Goal: Task Accomplishment & Management: Use online tool/utility

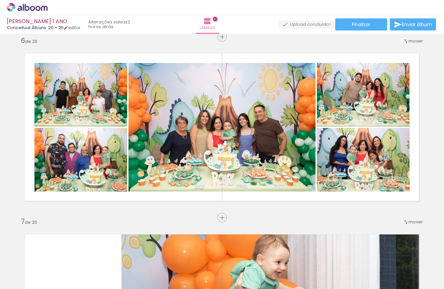
scroll to position [914, 0]
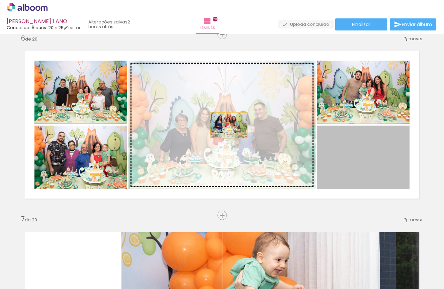
drag, startPoint x: 369, startPoint y: 167, endPoint x: 229, endPoint y: 125, distance: 146.6
click at [0, 0] on slot at bounding box center [0, 0] width 0 height 0
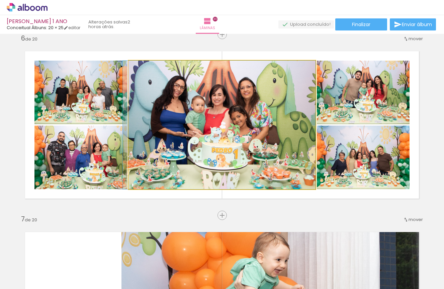
drag, startPoint x: 249, startPoint y: 134, endPoint x: 237, endPoint y: 134, distance: 11.4
click at [237, 134] on div at bounding box center [219, 125] width 193 height 128
drag, startPoint x: 257, startPoint y: 134, endPoint x: 253, endPoint y: 134, distance: 4.4
click at [252, 134] on div at bounding box center [219, 125] width 193 height 128
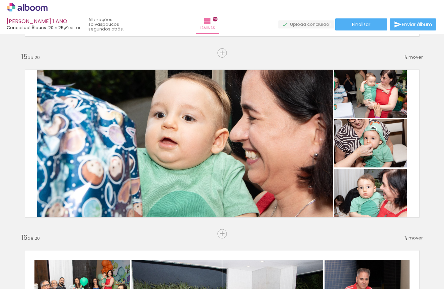
scroll to position [2520, 0]
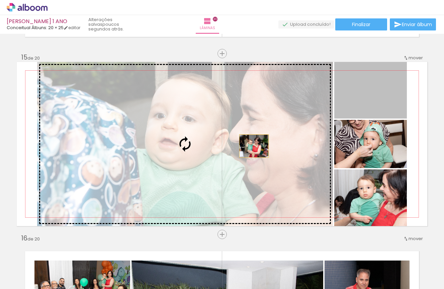
drag, startPoint x: 374, startPoint y: 93, endPoint x: 254, endPoint y: 146, distance: 131.5
click at [0, 0] on slot at bounding box center [0, 0] width 0 height 0
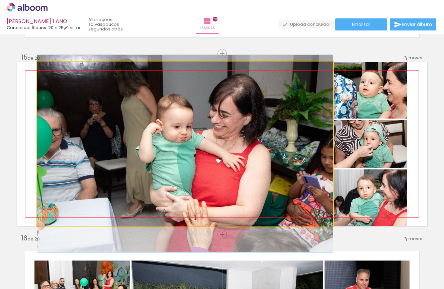
drag, startPoint x: 279, startPoint y: 141, endPoint x: 269, endPoint y: 150, distance: 14.0
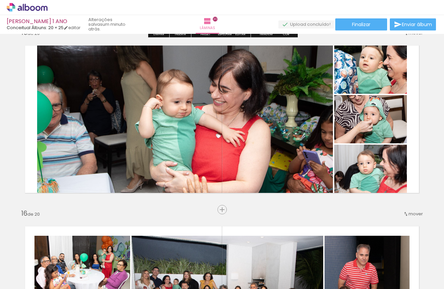
scroll to position [2544, 0]
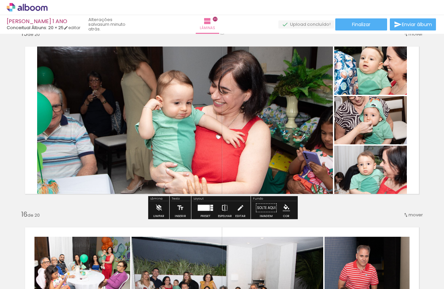
click at [223, 206] on iron-icon at bounding box center [224, 207] width 7 height 13
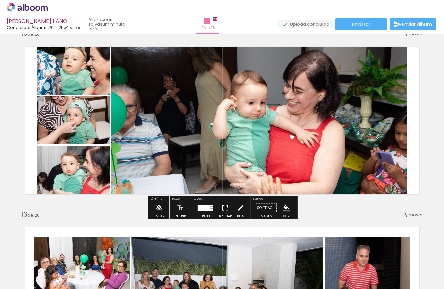
click at [223, 206] on iron-icon at bounding box center [224, 207] width 7 height 13
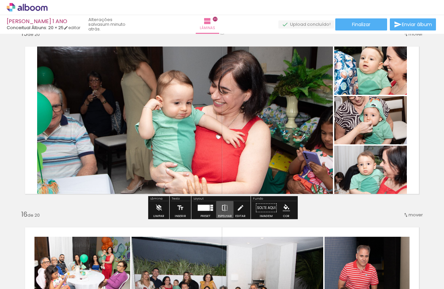
click at [223, 206] on iron-icon at bounding box center [224, 207] width 7 height 13
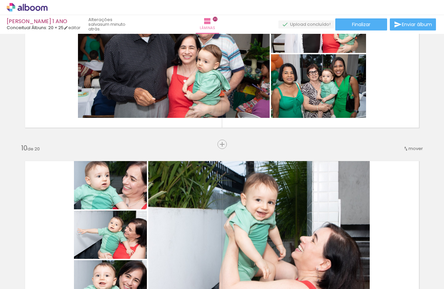
scroll to position [1506, 0]
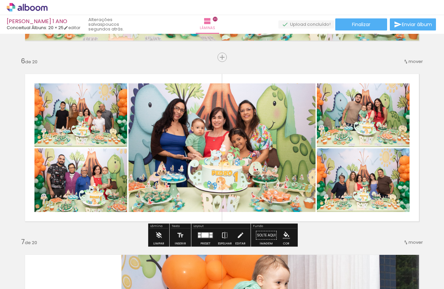
scroll to position [893, 0]
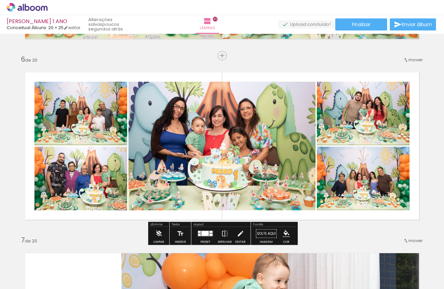
drag, startPoint x: 8, startPoint y: 63, endPoint x: 426, endPoint y: 225, distance: 448.8
drag, startPoint x: 12, startPoint y: 47, endPoint x: 2, endPoint y: 53, distance: 11.5
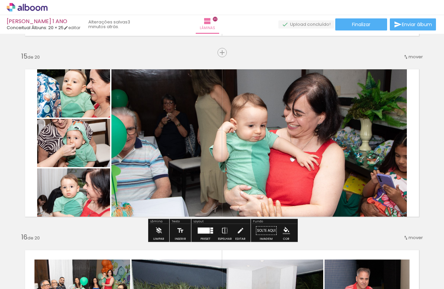
scroll to position [2519, 0]
